Goal: Information Seeking & Learning: Check status

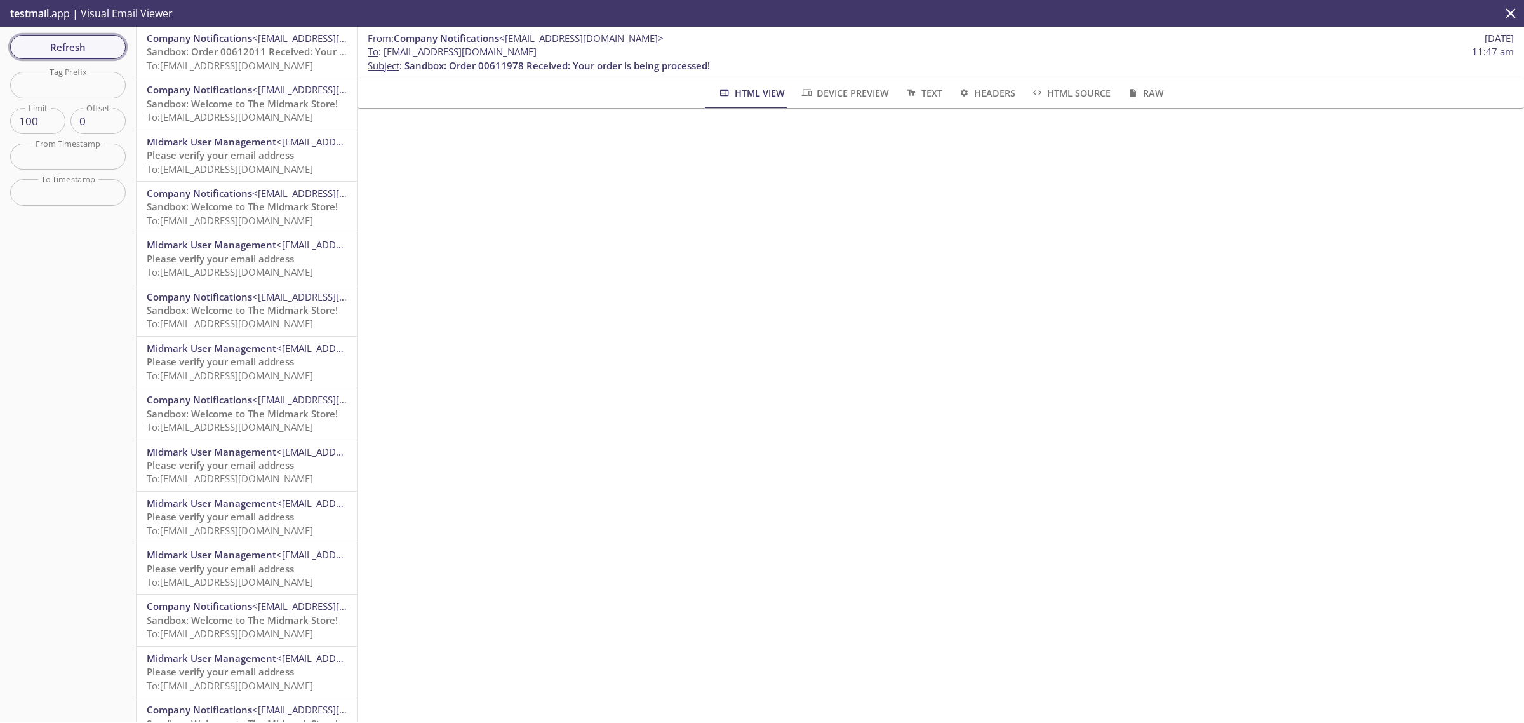
click at [97, 45] on span "Refresh" at bounding box center [67, 47] width 95 height 17
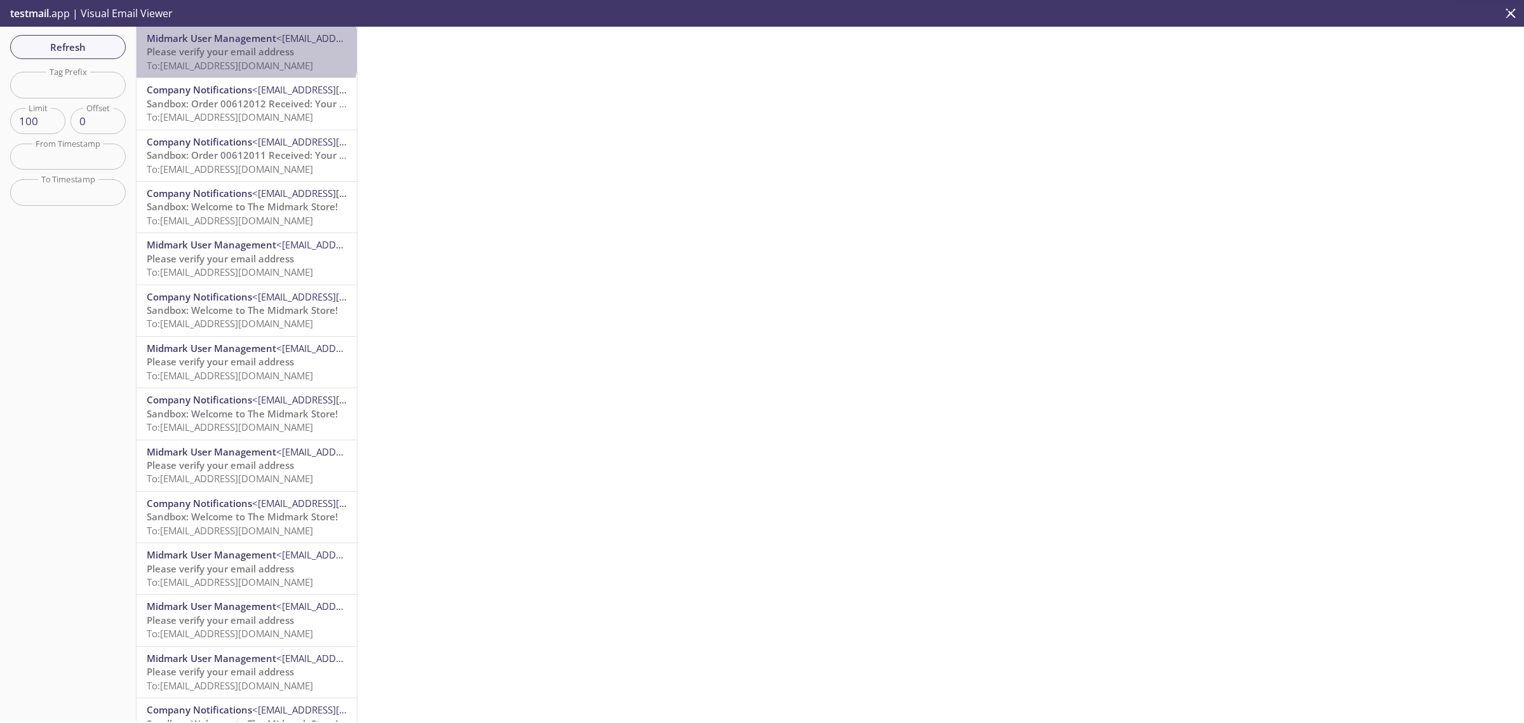
click at [246, 51] on span "Please verify your email address" at bounding box center [220, 51] width 147 height 13
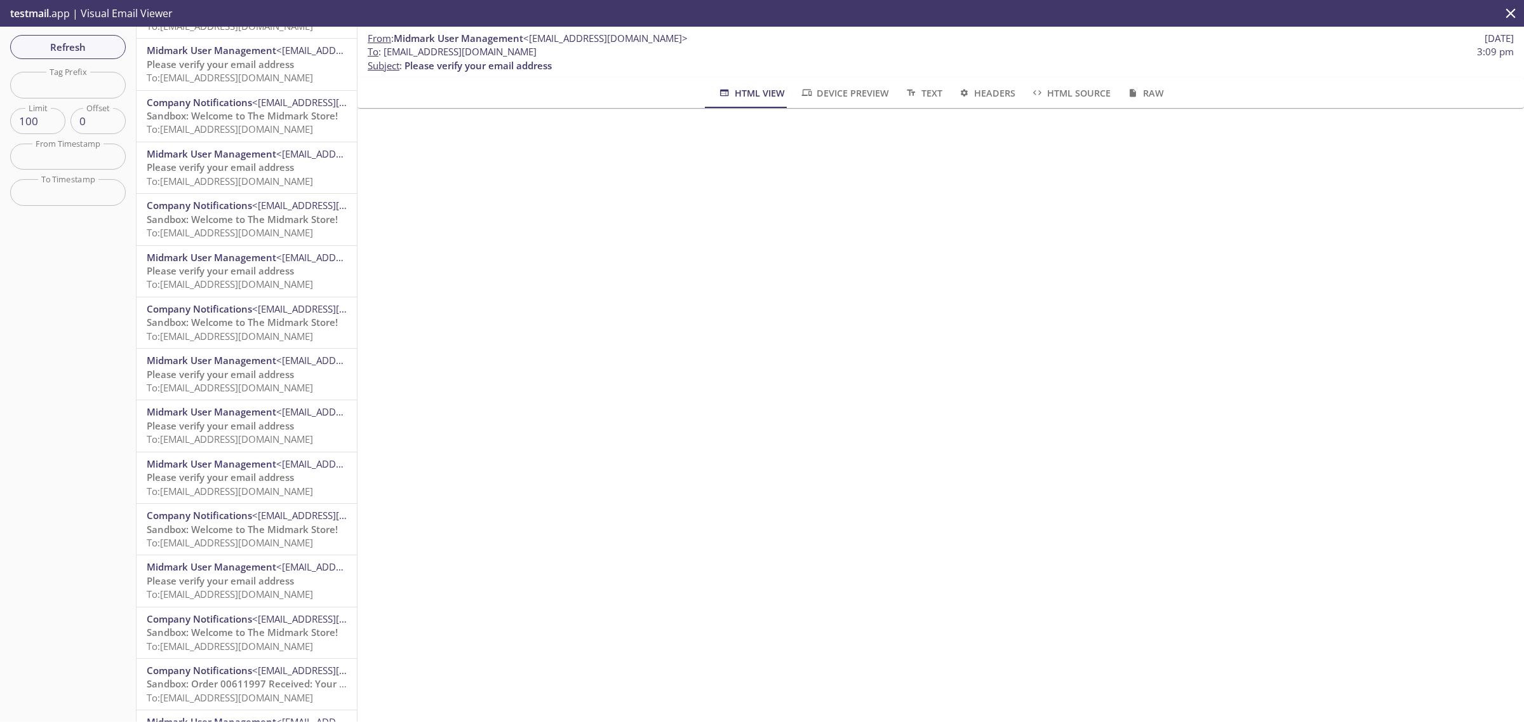
scroll to position [238, 0]
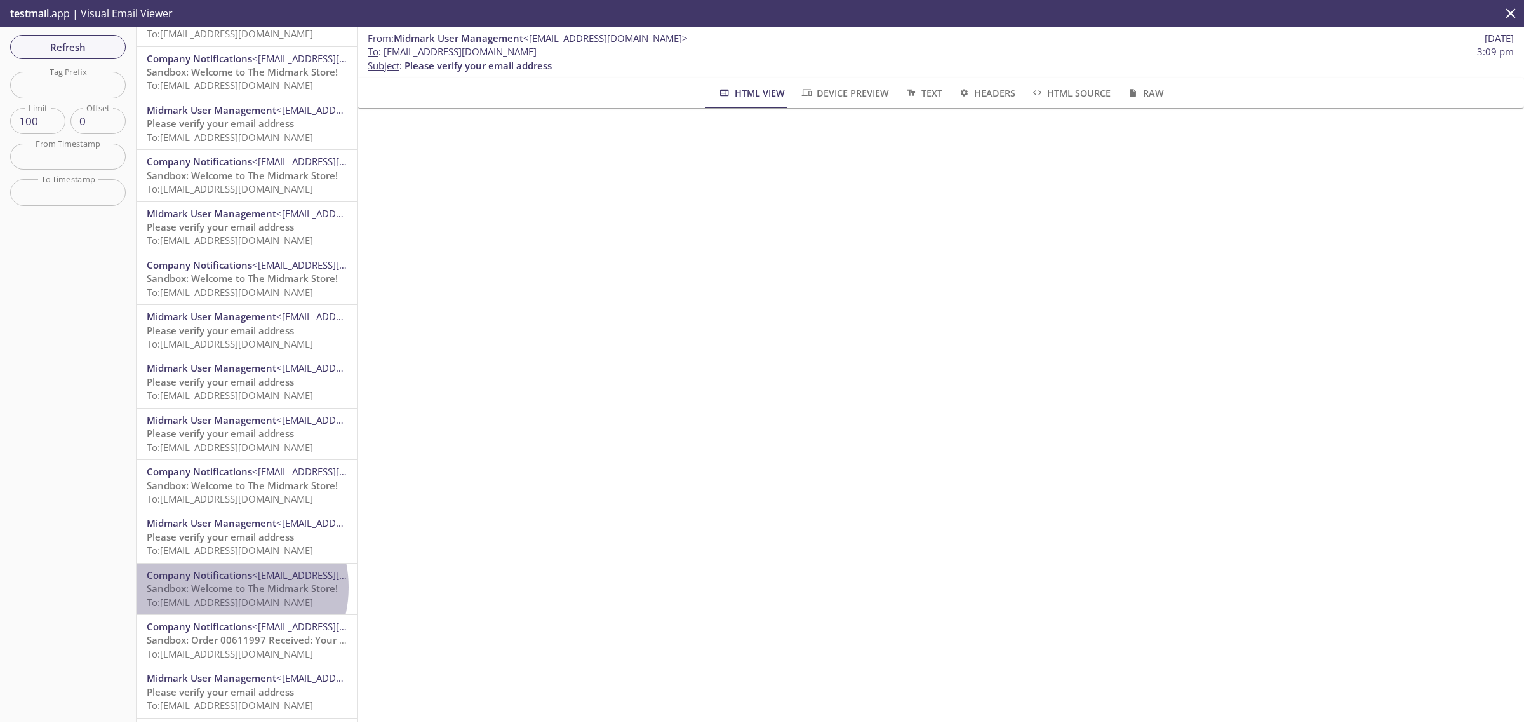
click at [224, 587] on span "Sandbox: Welcome to The Midmark Store!" at bounding box center [242, 588] width 191 height 13
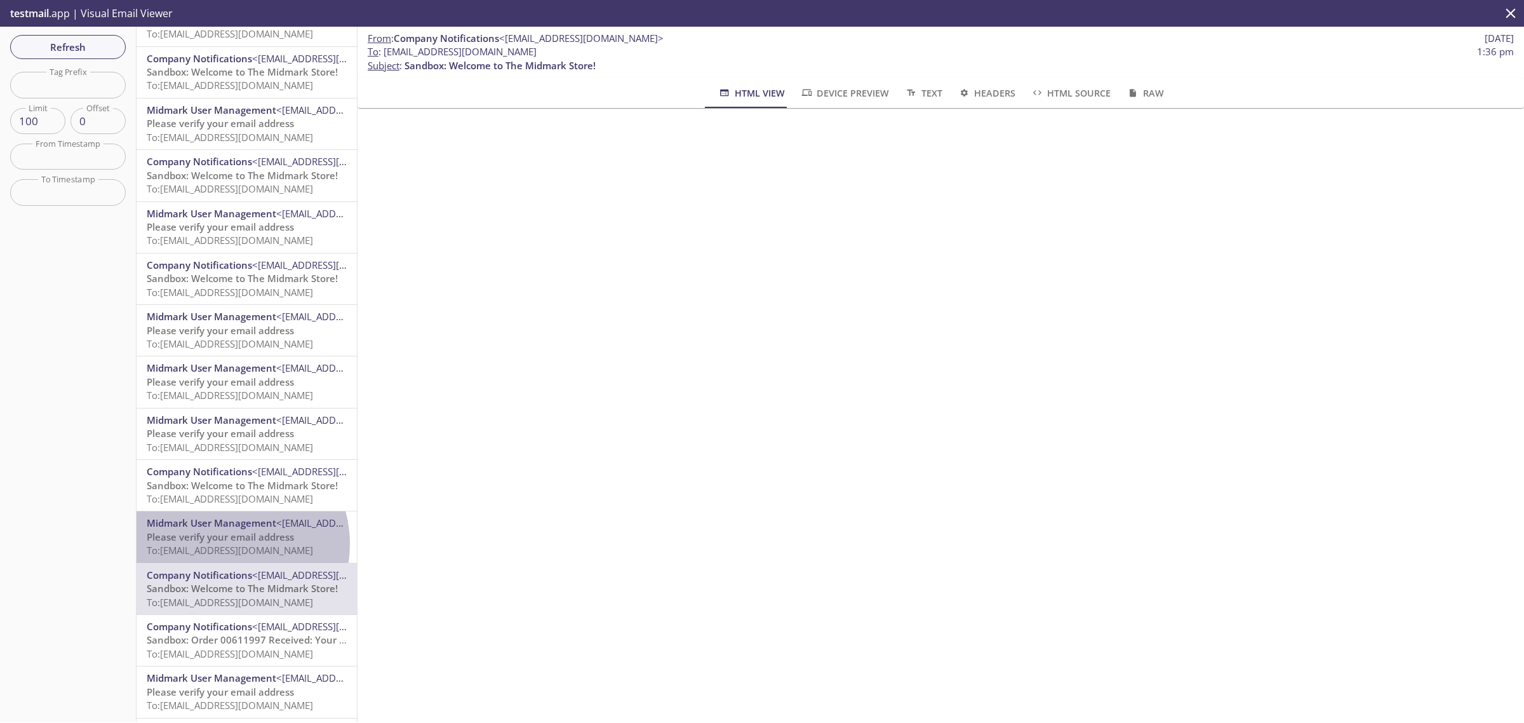
click at [223, 544] on span "To: [EMAIL_ADDRESS][DOMAIN_NAME]" at bounding box center [230, 550] width 166 height 13
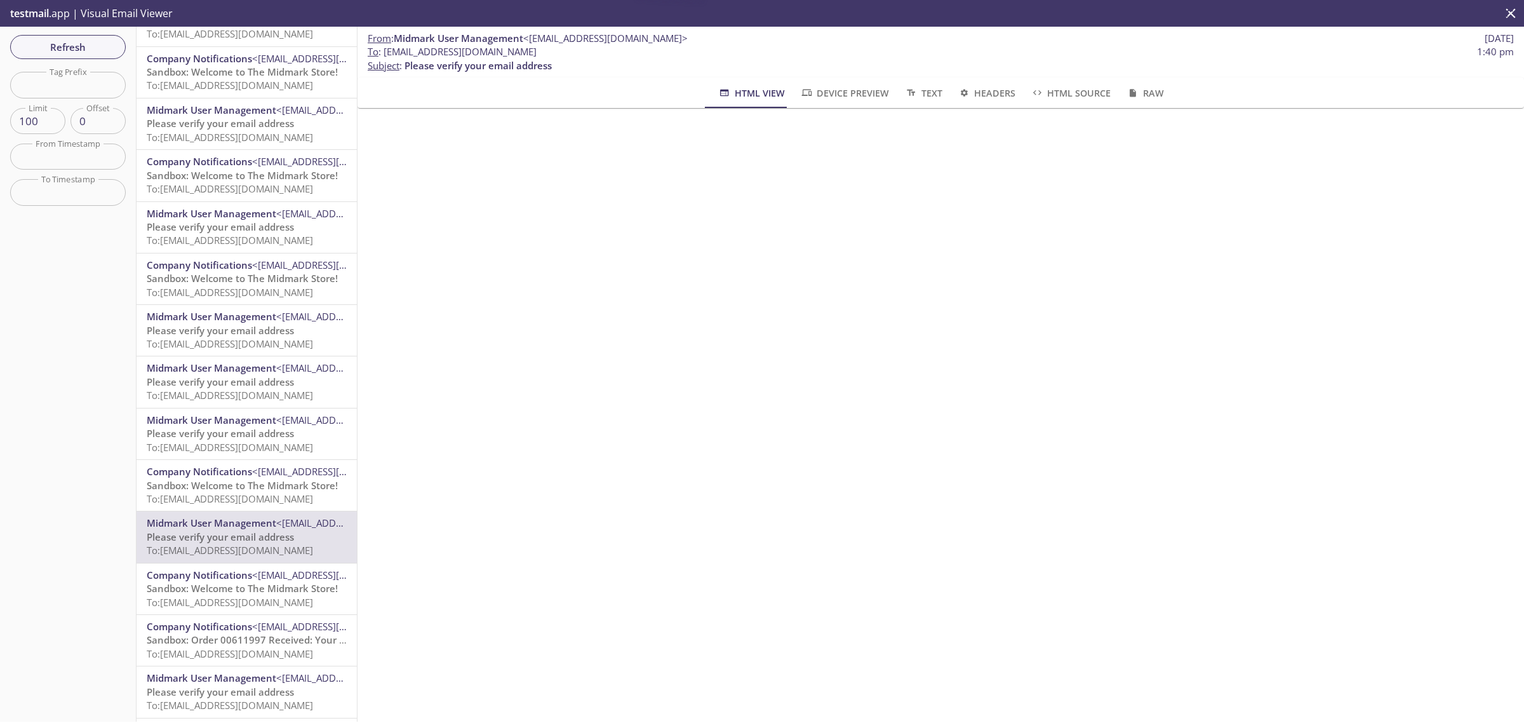
click at [223, 506] on div "Company Notifications <[EMAIL_ADDRESS][DOMAIN_NAME]> Sandbox: Welcome to The Mi…" at bounding box center [247, 485] width 220 height 51
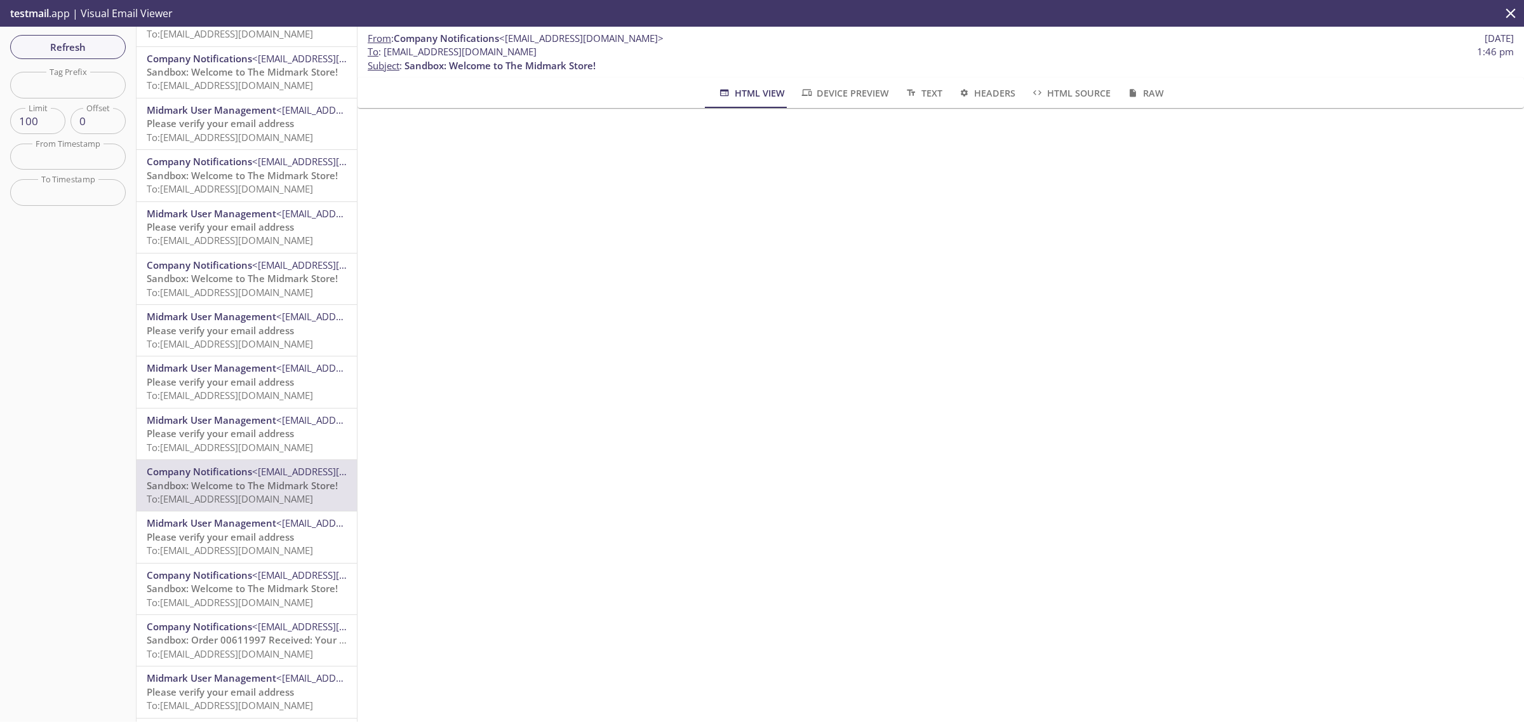
click at [223, 436] on span "Please verify your email address" at bounding box center [220, 433] width 147 height 13
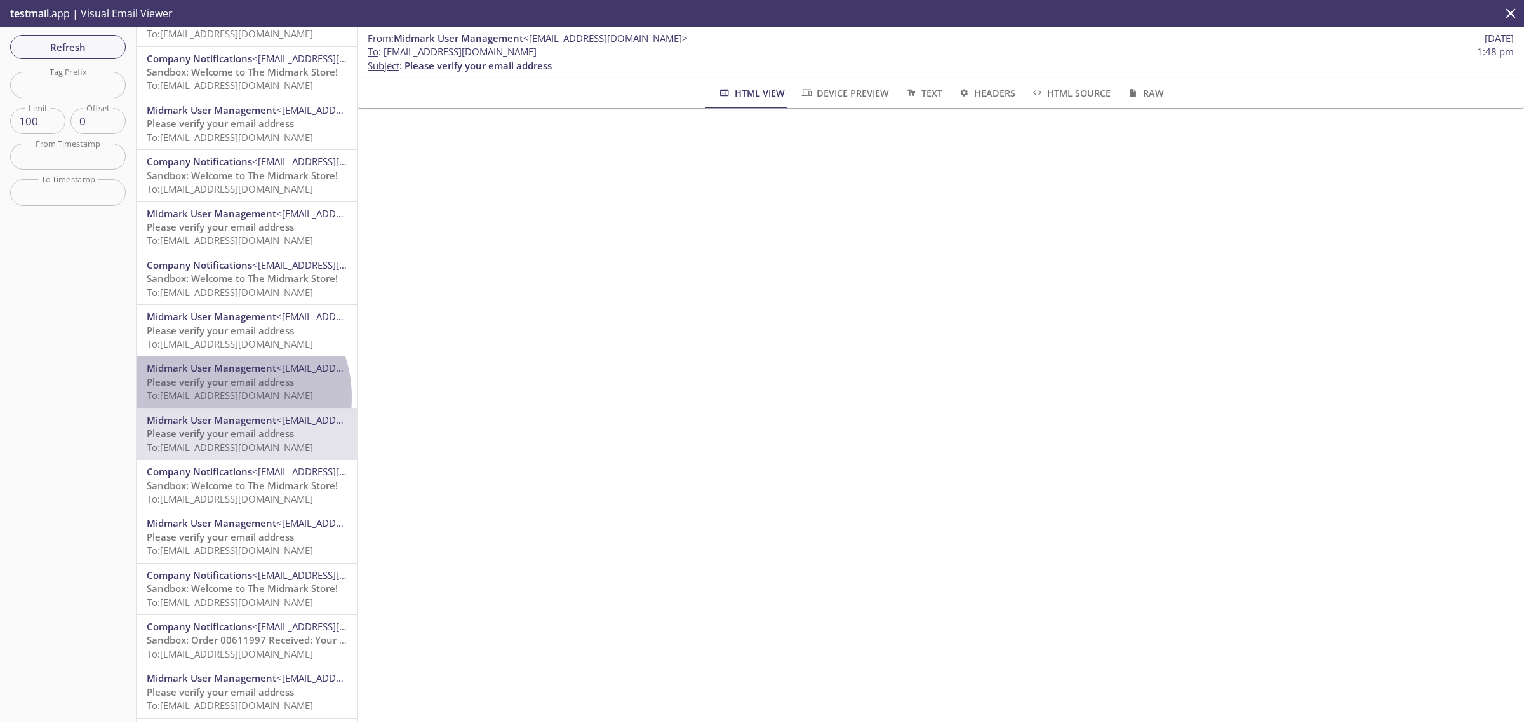
click at [220, 397] on span "To: [EMAIL_ADDRESS][DOMAIN_NAME]" at bounding box center [230, 395] width 166 height 13
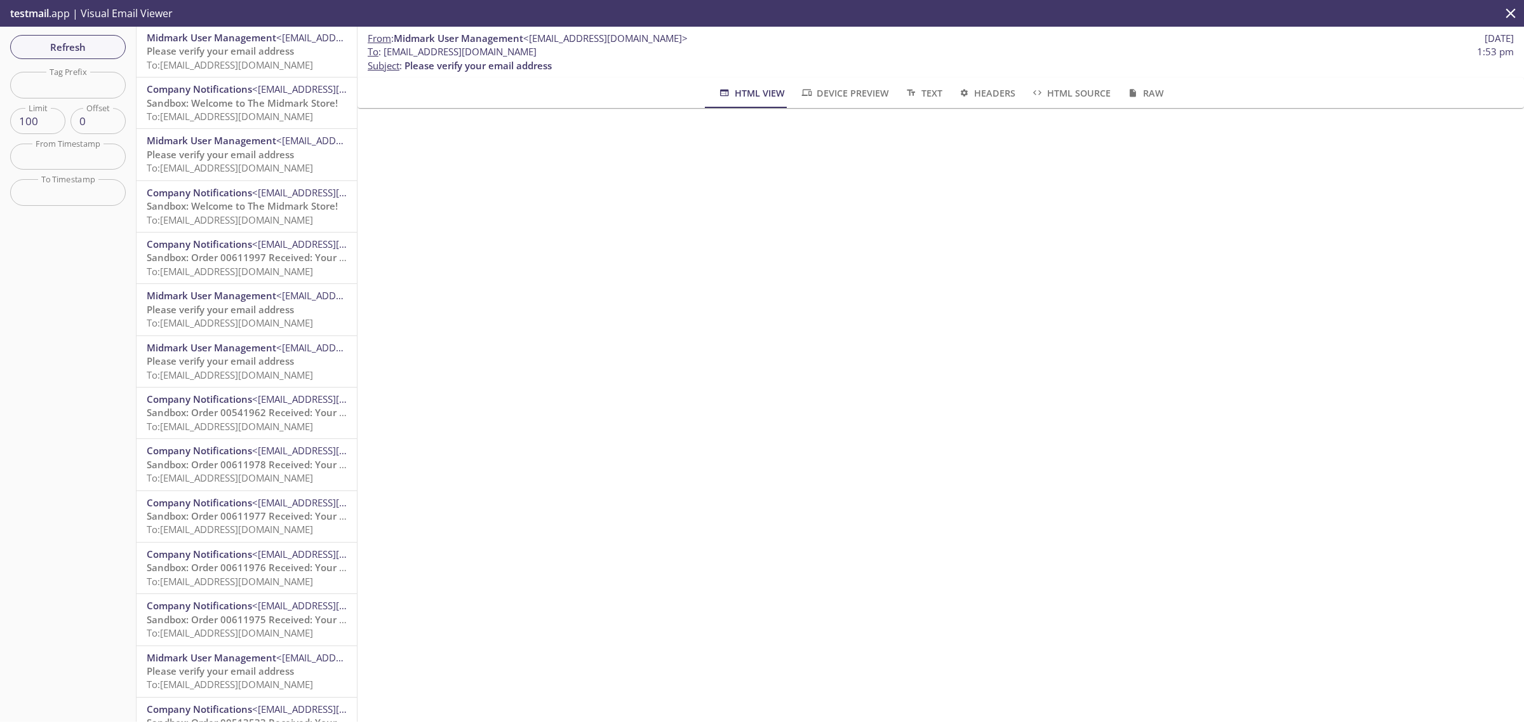
scroll to position [635, 0]
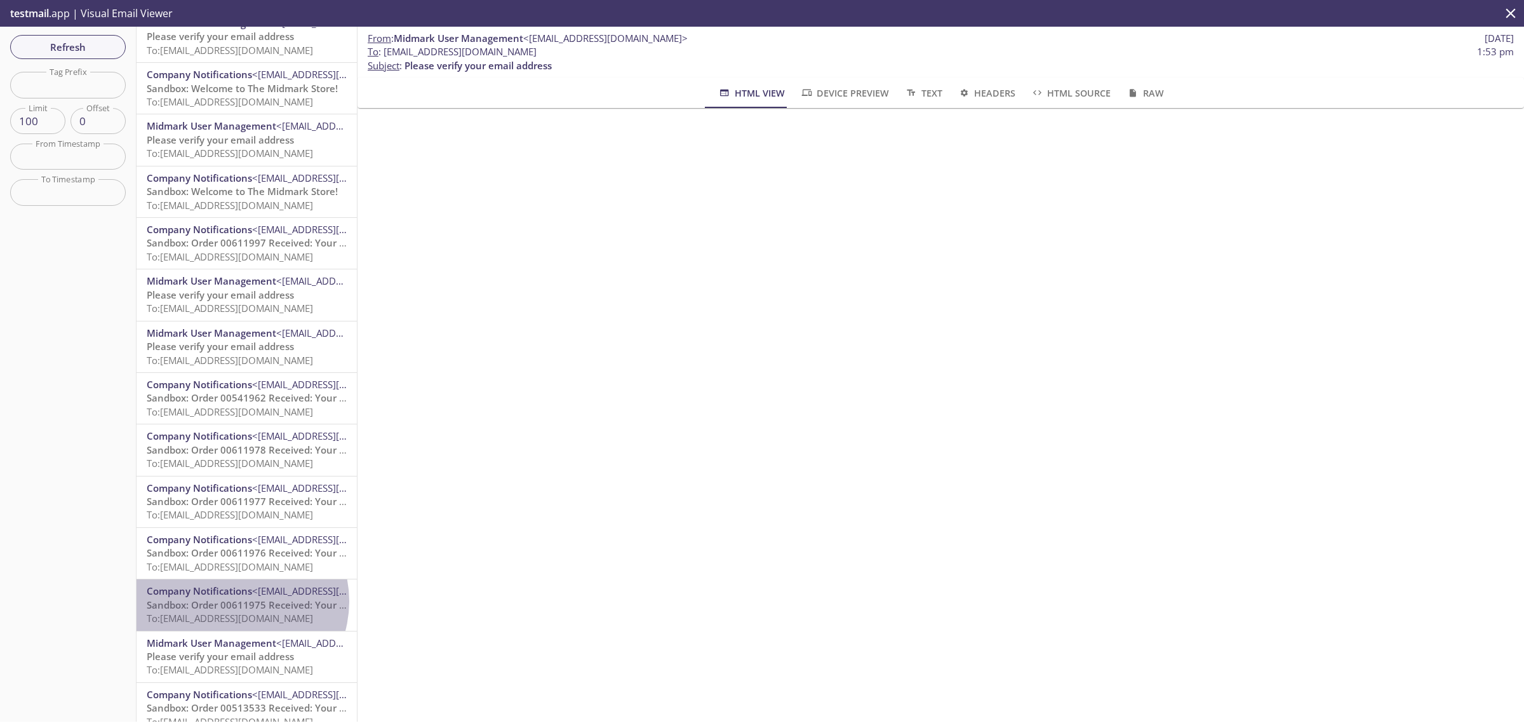
click at [237, 601] on span "Sandbox: Order 00611975 Received: Your order is being processed!" at bounding box center [299, 604] width 305 height 13
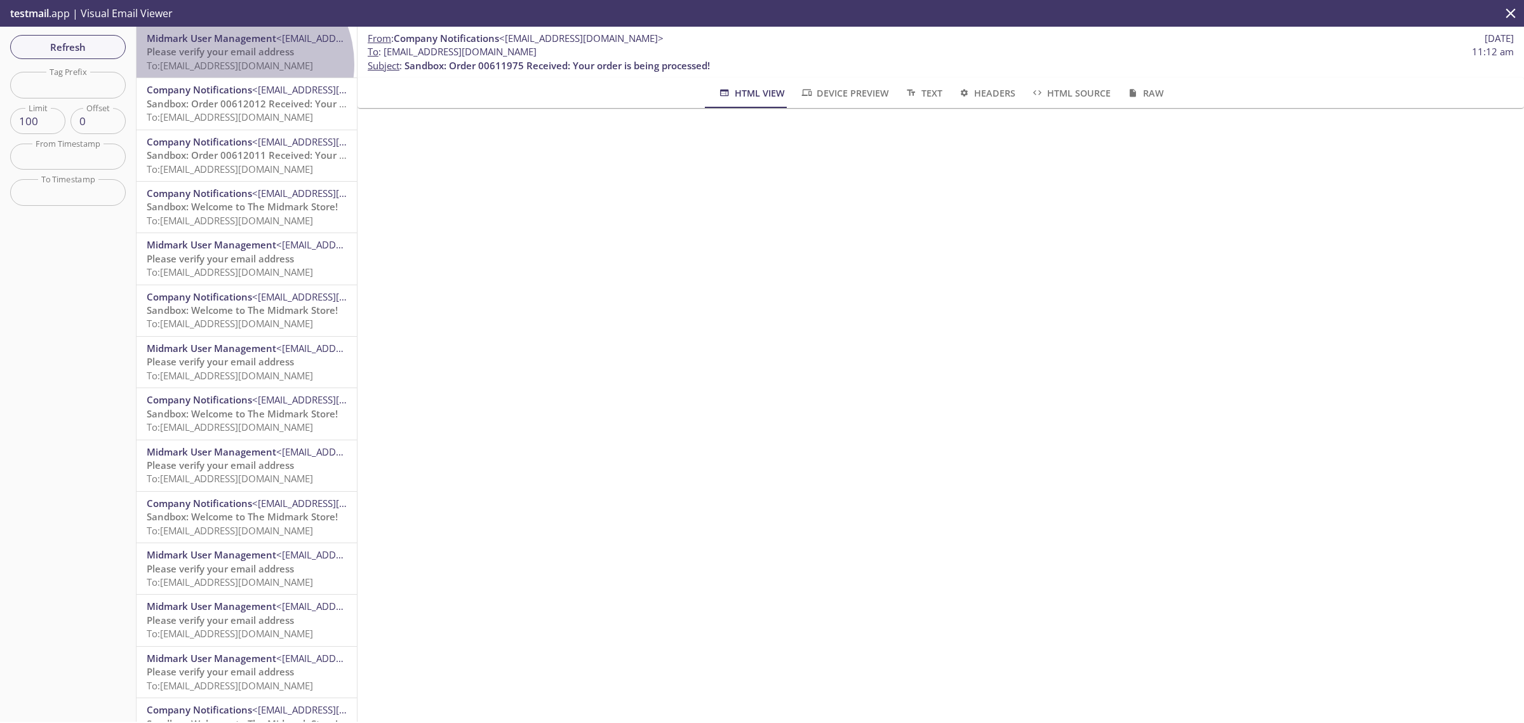
click at [242, 64] on span "To: [EMAIL_ADDRESS][DOMAIN_NAME]" at bounding box center [230, 65] width 166 height 13
